Goal: Obtain resource: Download file/media

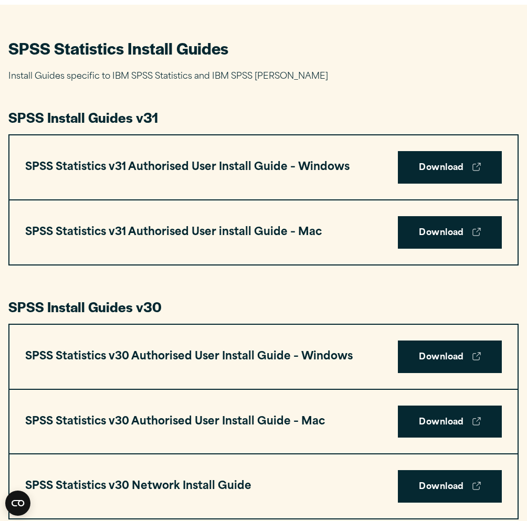
scroll to position [491, 0]
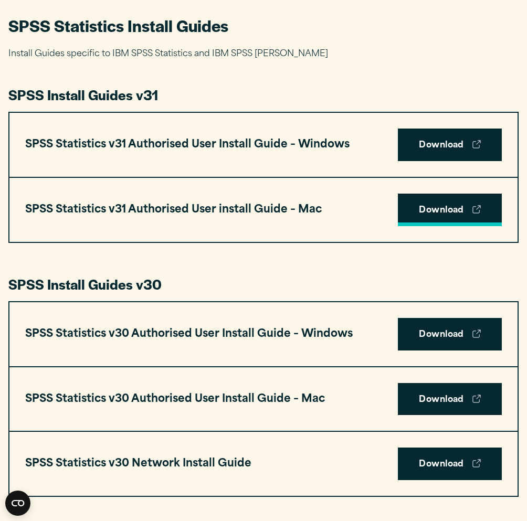
click at [417, 211] on link "Download" at bounding box center [450, 210] width 104 height 33
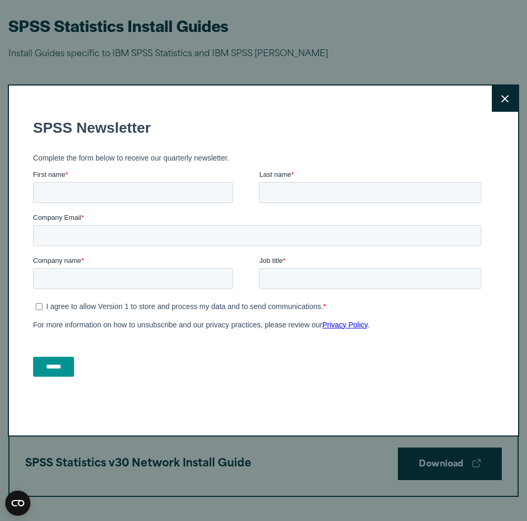
click at [495, 98] on button "Close" at bounding box center [505, 99] width 26 height 26
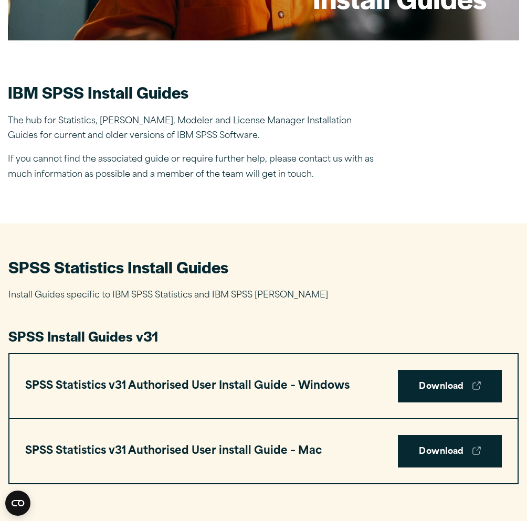
scroll to position [0, 0]
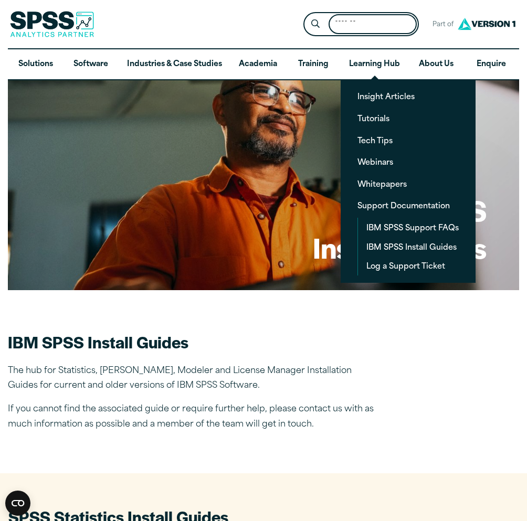
click at [351, 23] on input "Search for:" at bounding box center [373, 24] width 88 height 20
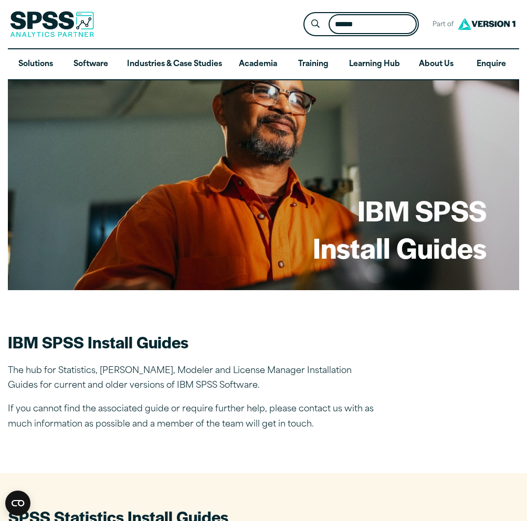
type input "******"
click at [306, 15] on button "Submit Site Search" at bounding box center [315, 24] width 19 height 19
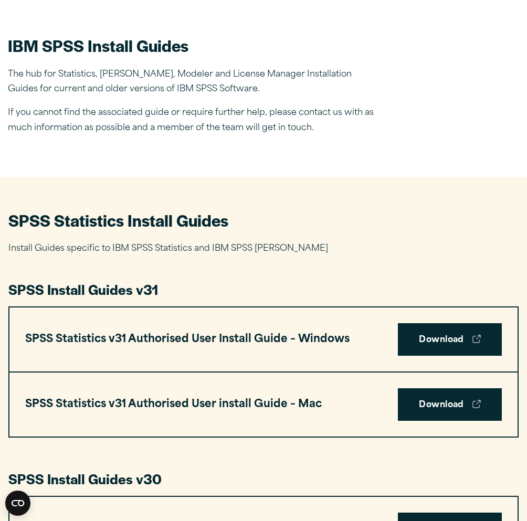
scroll to position [362, 0]
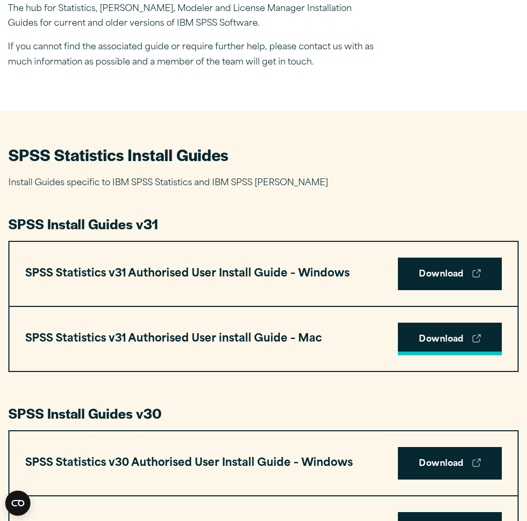
click at [432, 333] on link "Download" at bounding box center [450, 339] width 104 height 33
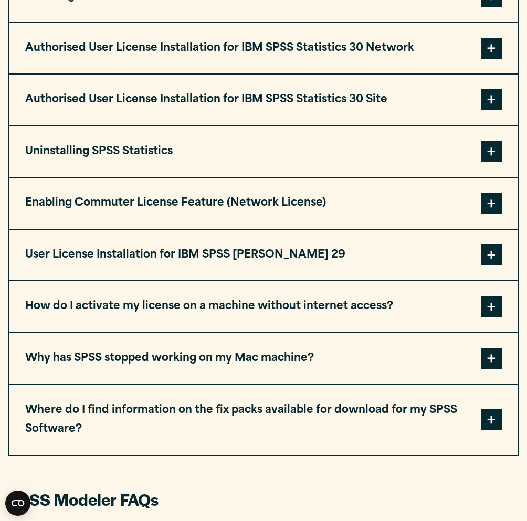
scroll to position [1105, 0]
